Goal: Task Accomplishment & Management: Use online tool/utility

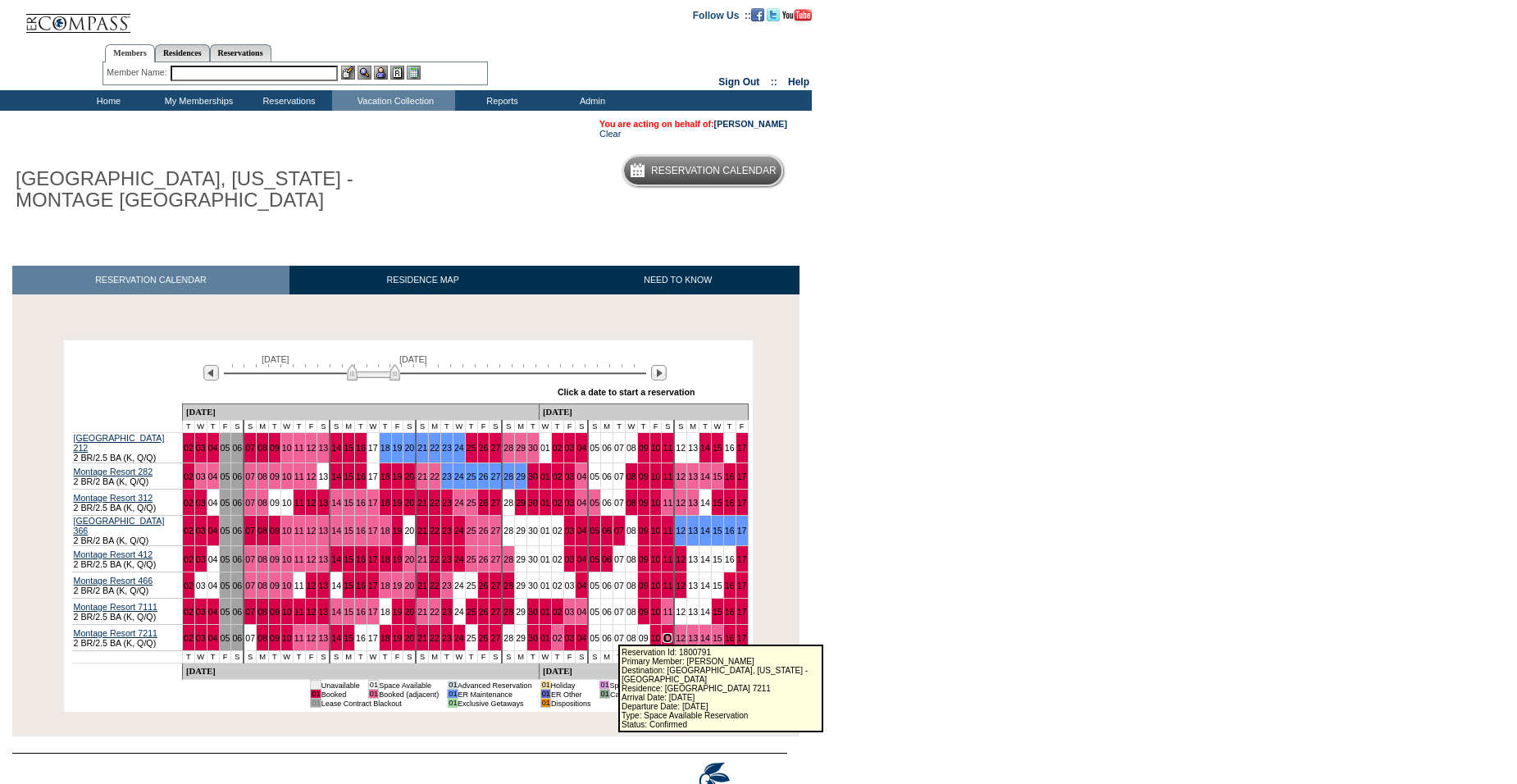
click at [662, 636] on link "11" at bounding box center [667, 638] width 10 height 10
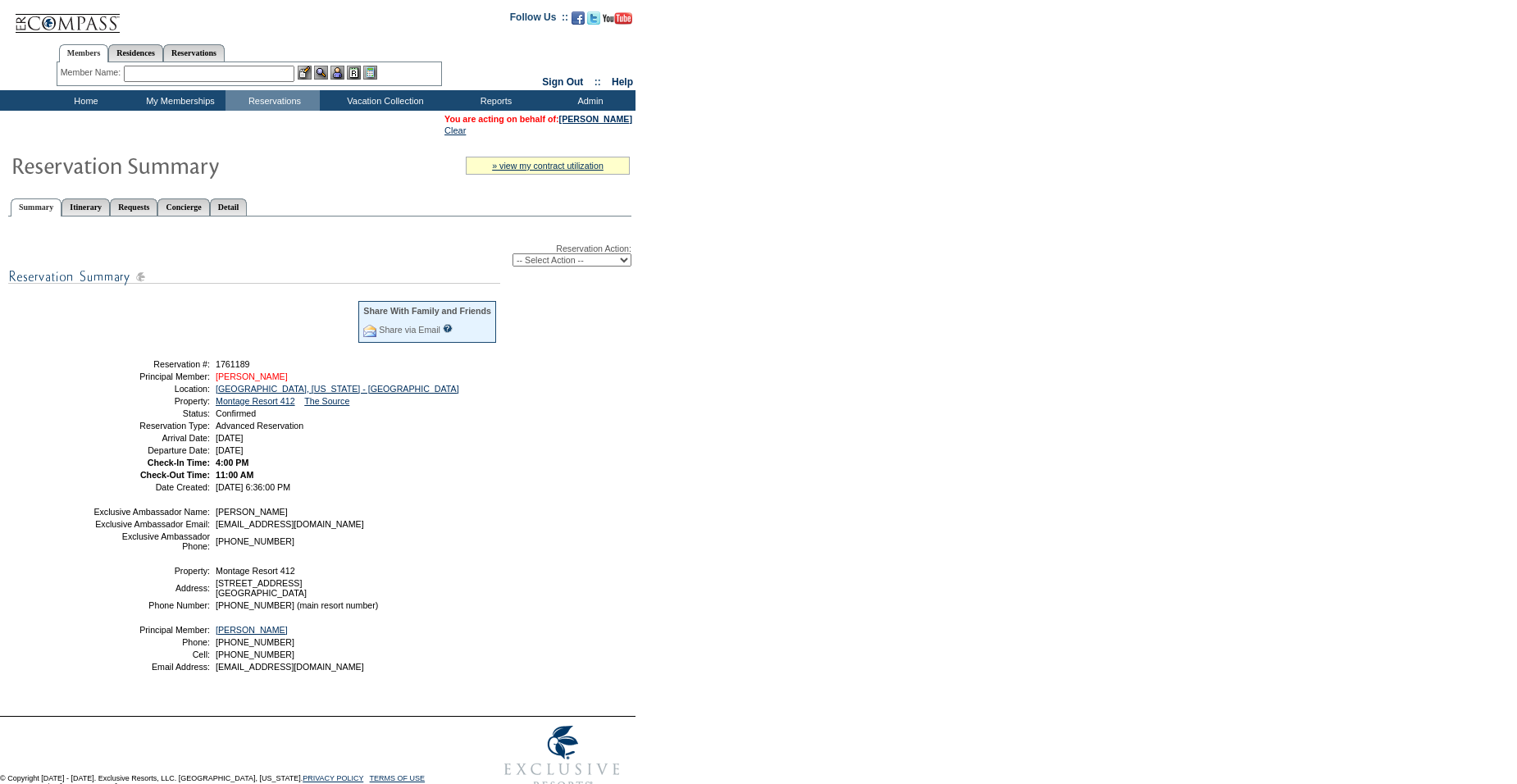
click at [242, 378] on link "[PERSON_NAME]" at bounding box center [252, 377] width 72 height 10
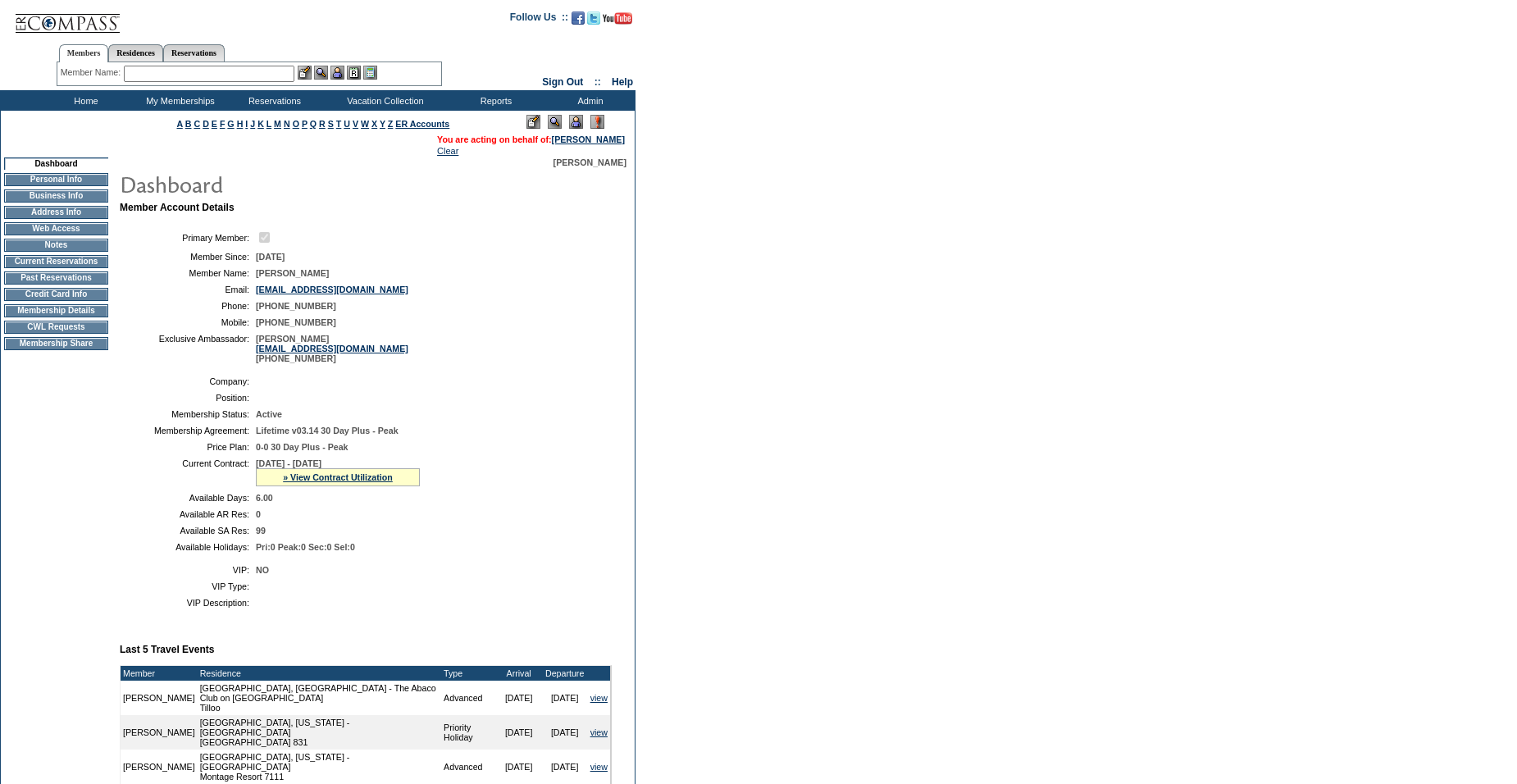
click at [571, 120] on img at bounding box center [576, 121] width 14 height 14
click at [77, 334] on td "CWL Requests" at bounding box center [56, 327] width 104 height 13
